Goal: Task Accomplishment & Management: Use online tool/utility

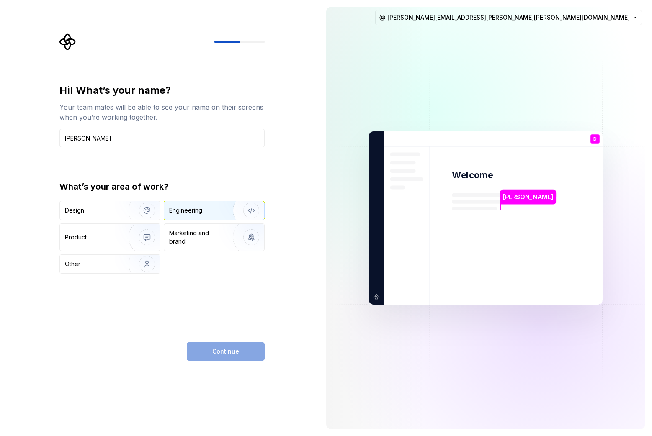
type input "[PERSON_NAME]"
click at [217, 212] on div "Engineering" at bounding box center [202, 210] width 67 height 8
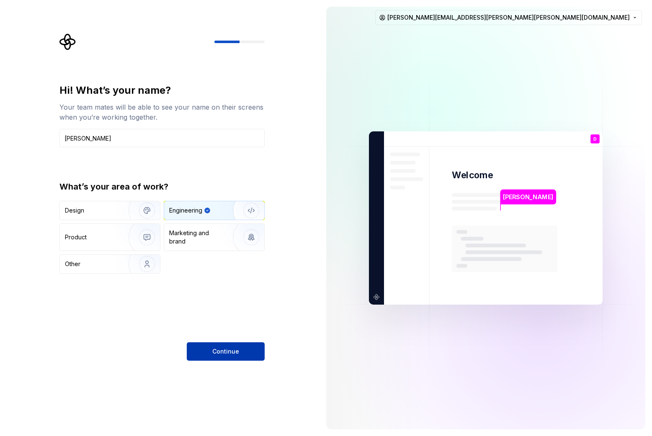
click at [246, 351] on button "Continue" at bounding box center [226, 351] width 78 height 18
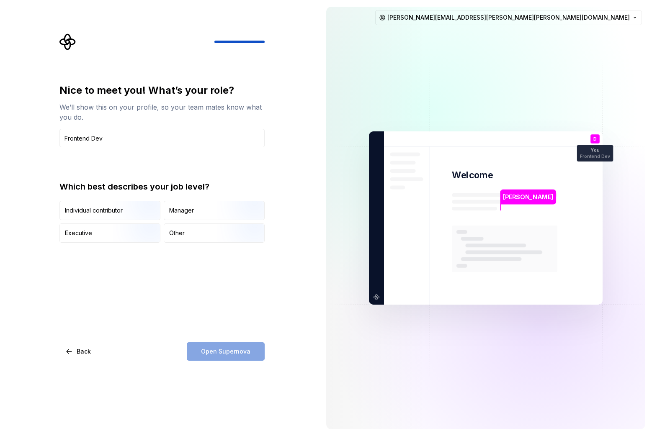
type input "Frontend Dev"
click at [217, 284] on div "Nice to meet you! What’s your role? We’ll show this on your profile, so your te…" at bounding box center [161, 222] width 205 height 277
click at [183, 233] on div "Other" at bounding box center [176, 233] width 15 height 8
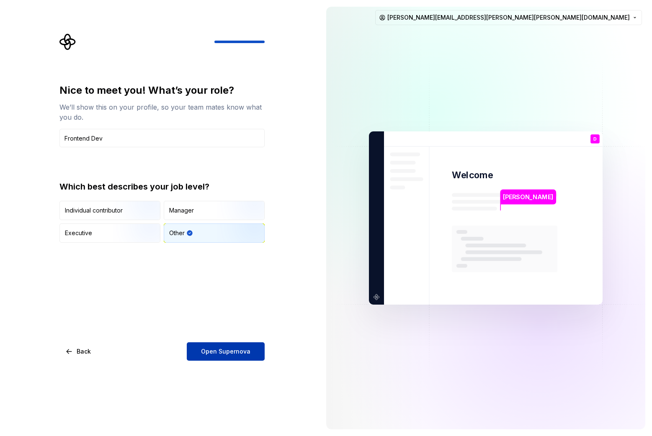
click at [255, 354] on button "Open Supernova" at bounding box center [226, 351] width 78 height 18
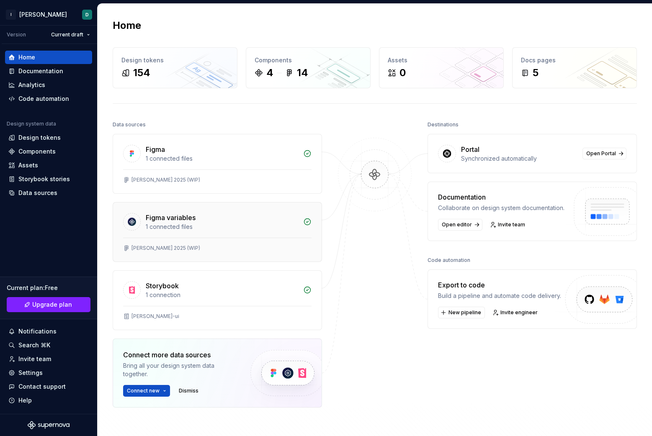
click at [277, 218] on div "Figma variables" at bounding box center [222, 218] width 152 height 10
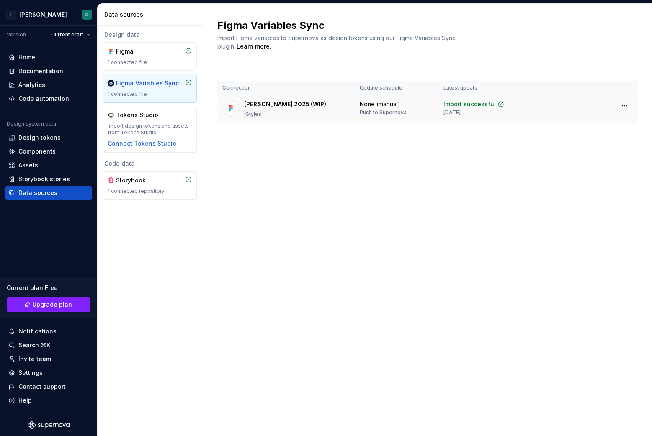
click at [300, 98] on td "Bergman 2025 (WIP) Styles" at bounding box center [285, 109] width 137 height 29
click at [496, 98] on td "Import successful 3 days ago" at bounding box center [481, 109] width 87 height 29
click at [454, 101] on div "Import successful" at bounding box center [469, 104] width 52 height 8
click at [148, 78] on div "Figma Variables Sync 1 connected file" at bounding box center [150, 88] width 94 height 28
click at [165, 84] on div "Figma Variables Sync" at bounding box center [147, 83] width 63 height 8
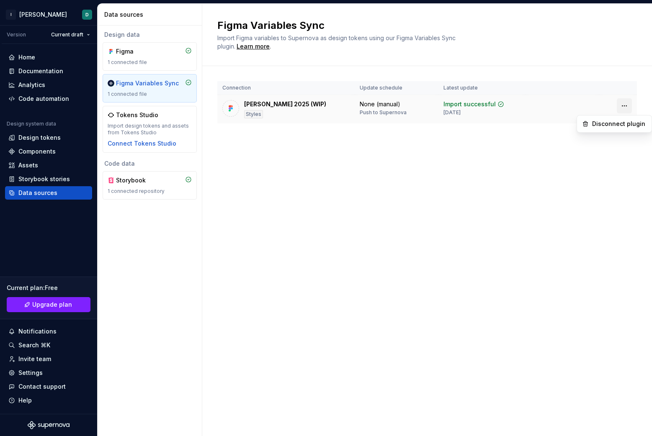
click at [628, 106] on html "I Bergman D Version Current draft Home Documentation Analytics Code automation …" at bounding box center [326, 218] width 652 height 436
click at [520, 175] on html "I Bergman D Version Current draft Home Documentation Analytics Code automation …" at bounding box center [326, 218] width 652 height 436
click at [477, 108] on div "Import successful" at bounding box center [469, 104] width 52 height 8
click at [375, 98] on td "None (manual) Push to Supernova" at bounding box center [396, 109] width 84 height 29
click at [295, 108] on div "Bergman 2025 (WIP)" at bounding box center [285, 104] width 82 height 8
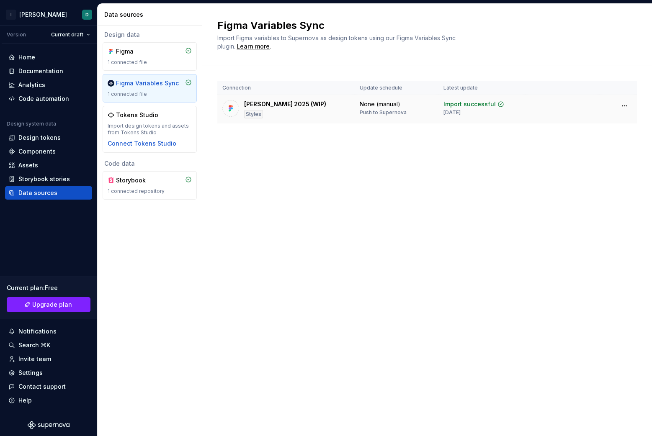
click at [254, 115] on div "Styles" at bounding box center [253, 114] width 19 height 8
click at [254, 114] on div "Styles" at bounding box center [253, 114] width 19 height 8
click at [64, 137] on div "Design tokens" at bounding box center [48, 137] width 80 height 8
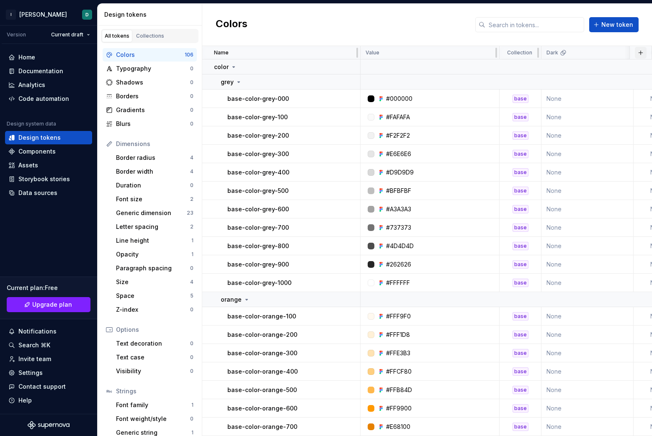
click at [639, 50] on button "button" at bounding box center [640, 53] width 12 height 12
click at [403, 43] on div "Colors New token" at bounding box center [426, 25] width 449 height 42
click at [148, 40] on link "Collections" at bounding box center [150, 36] width 34 height 13
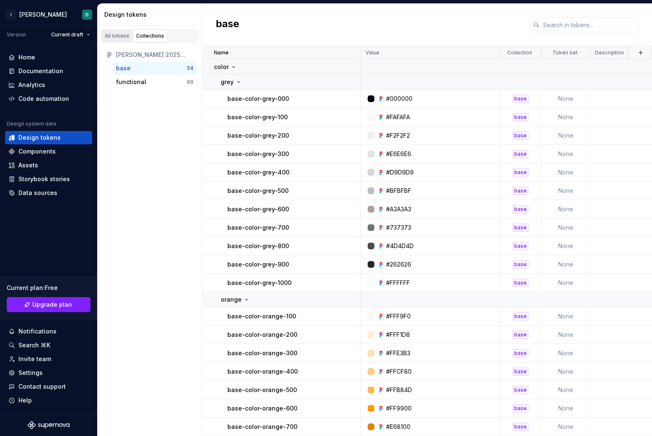
click at [113, 35] on div "All tokens" at bounding box center [117, 36] width 25 height 7
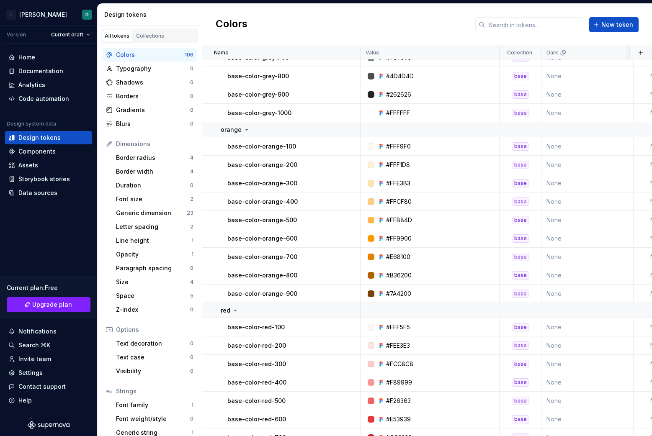
scroll to position [1756, 0]
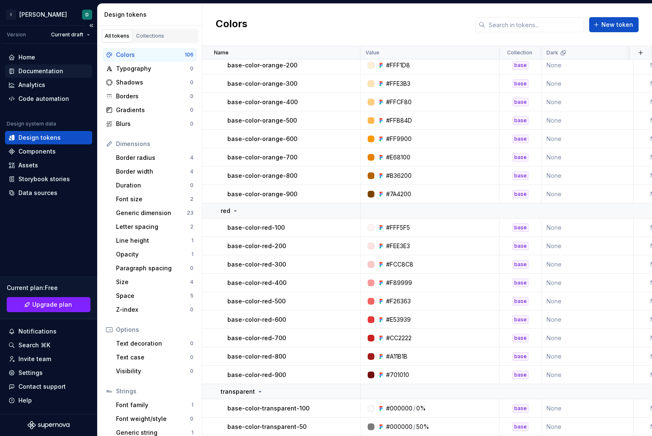
click at [68, 74] on div "Documentation" at bounding box center [48, 71] width 80 height 8
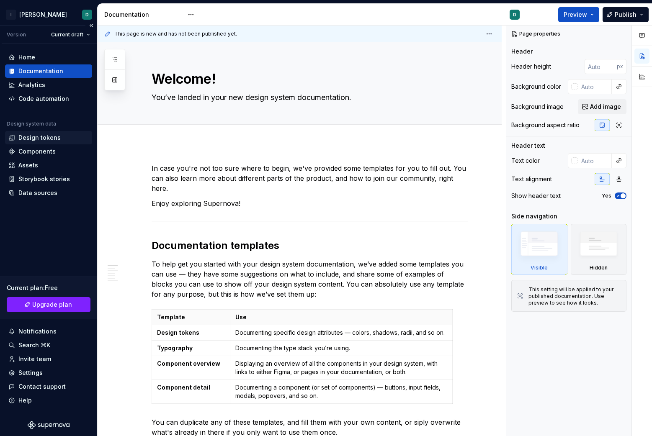
click at [58, 139] on div "Design tokens" at bounding box center [39, 137] width 42 height 8
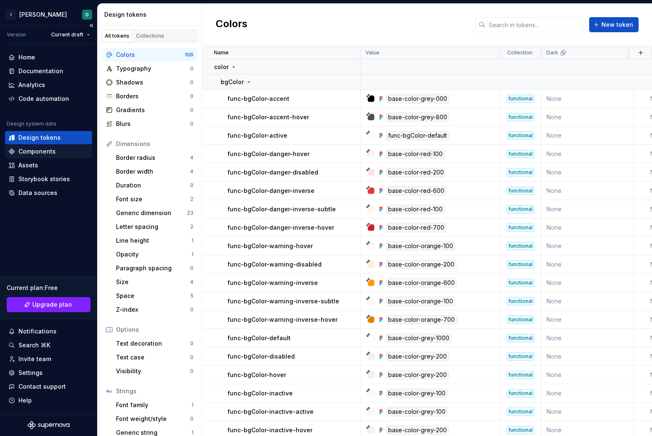
click at [52, 149] on div "Components" at bounding box center [36, 151] width 37 height 8
click at [40, 160] on div "Assets" at bounding box center [48, 165] width 87 height 13
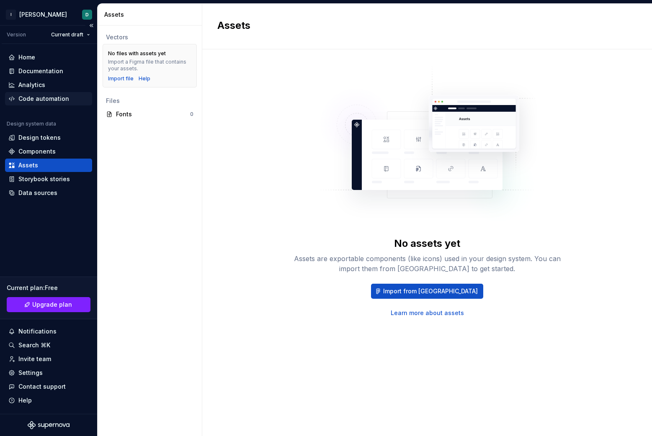
click at [56, 93] on div "Code automation" at bounding box center [48, 98] width 87 height 13
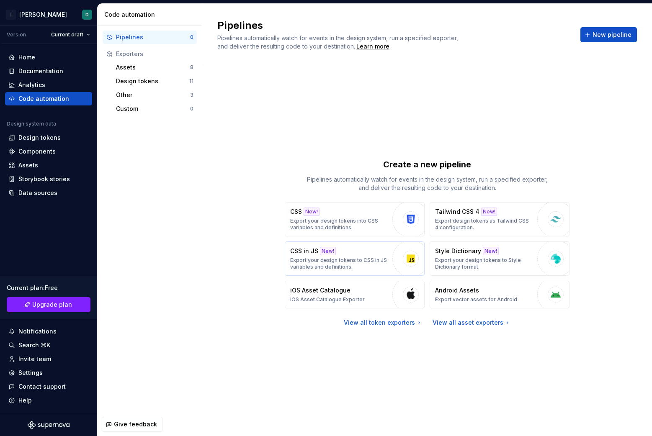
click at [397, 258] on div "button" at bounding box center [410, 258] width 37 height 37
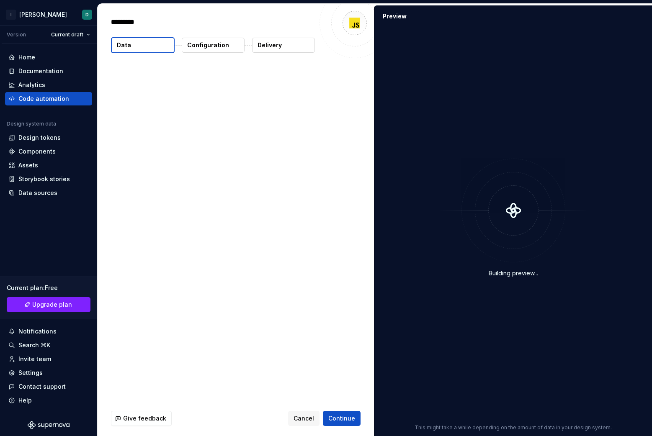
type textarea "*"
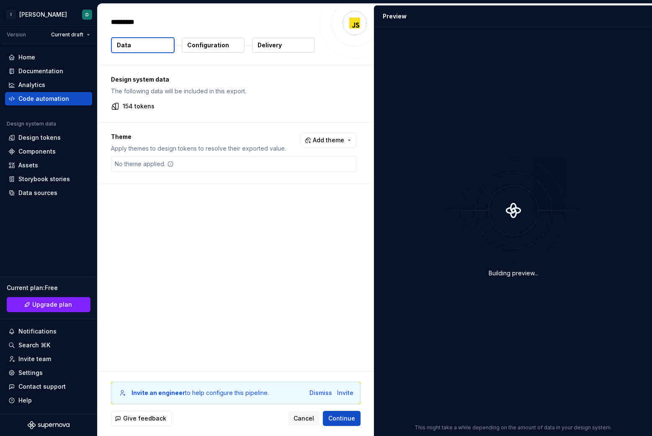
click at [138, 45] on button "Data" at bounding box center [143, 45] width 64 height 16
click at [192, 47] on p "Configuration" at bounding box center [208, 45] width 42 height 8
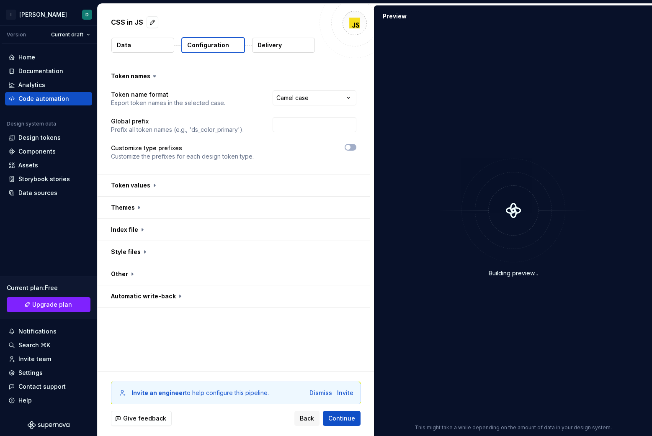
click at [152, 48] on button "Data" at bounding box center [142, 45] width 63 height 15
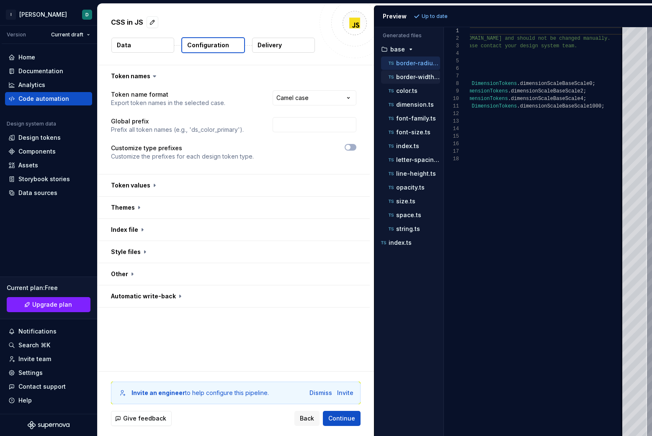
click at [418, 77] on p "border-width.ts" at bounding box center [418, 77] width 44 height 7
click at [417, 100] on div "dimension.ts" at bounding box center [413, 104] width 53 height 8
type textarea "**********"
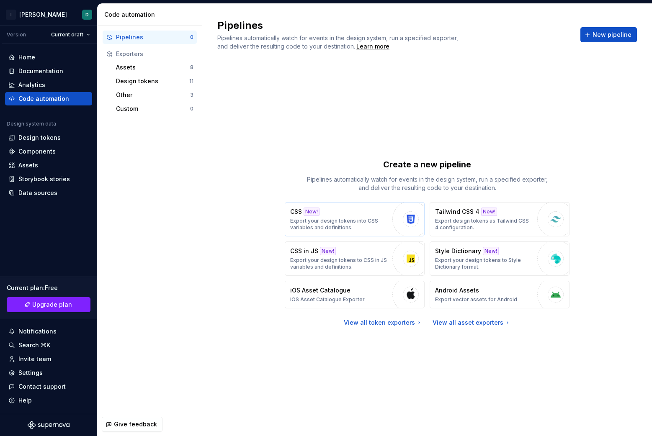
click at [358, 219] on p "Export your design tokens into CSS variables and definitions." at bounding box center [339, 224] width 98 height 13
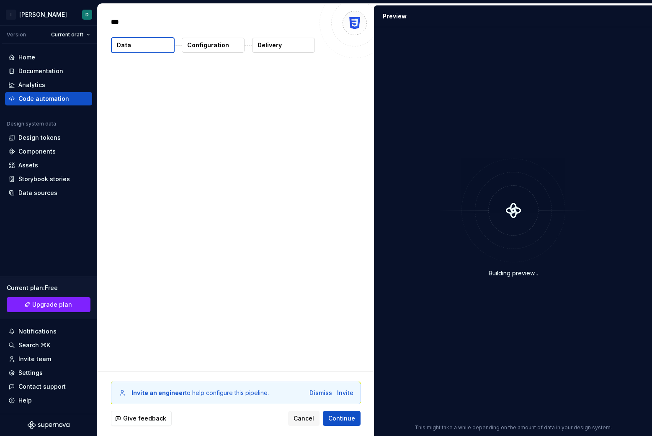
type textarea "*"
